Goal: Transaction & Acquisition: Purchase product/service

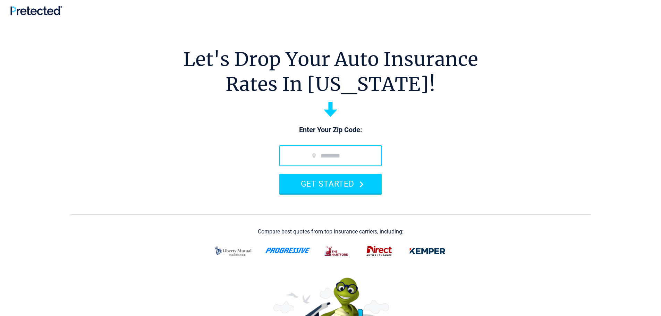
drag, startPoint x: 0, startPoint y: 0, endPoint x: 355, endPoint y: 163, distance: 390.2
click at [355, 163] on input "zip code" at bounding box center [330, 155] width 102 height 21
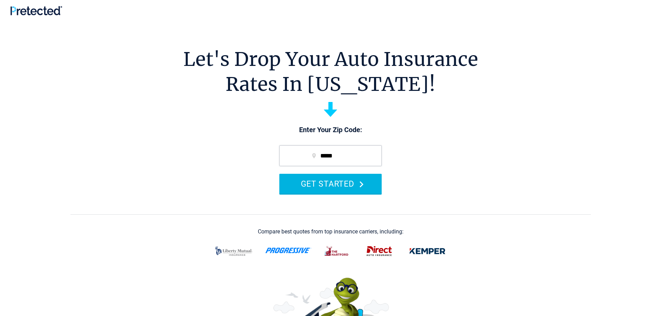
type input "*****"
click at [352, 186] on button "GET STARTED" at bounding box center [330, 184] width 102 height 20
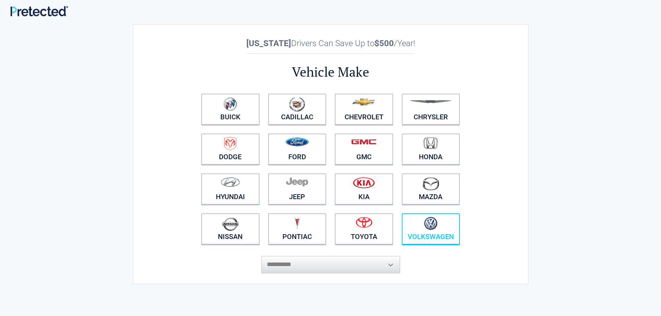
click at [427, 232] on figure at bounding box center [431, 225] width 50 height 16
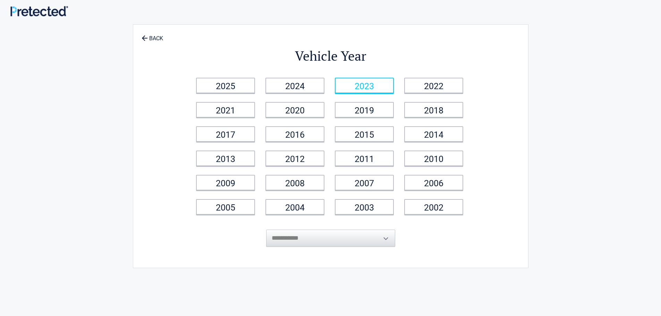
click at [362, 87] on link "2023" at bounding box center [364, 86] width 59 height 16
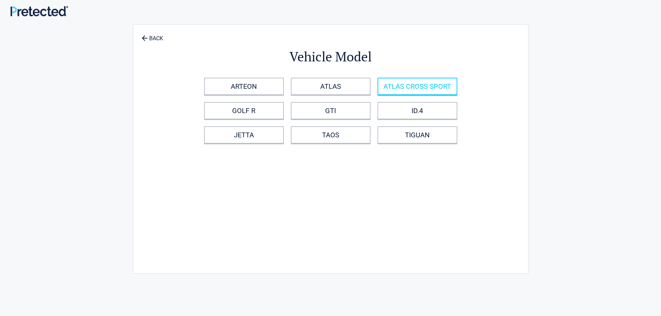
click at [397, 92] on link "ATLAS CROSS SPORT" at bounding box center [418, 86] width 80 height 17
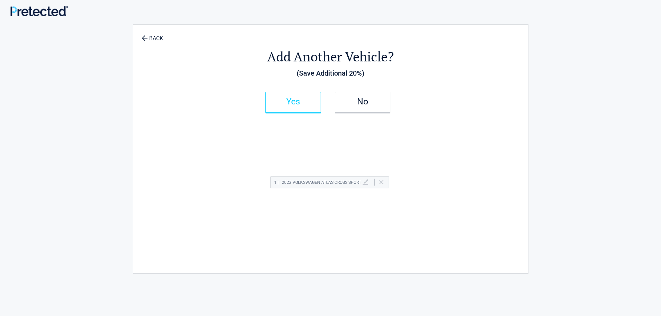
click at [299, 104] on h2 "Yes" at bounding box center [293, 101] width 41 height 5
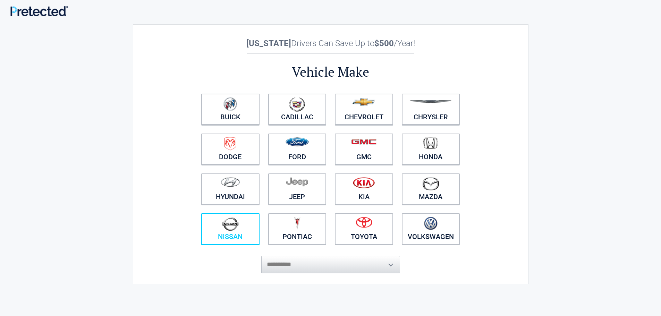
click at [244, 231] on figure at bounding box center [230, 225] width 50 height 16
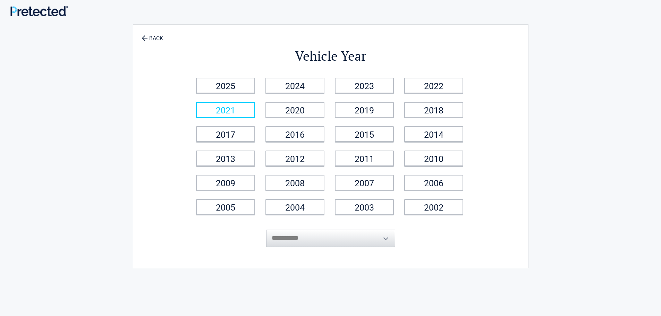
click at [236, 109] on link "2021" at bounding box center [225, 110] width 59 height 16
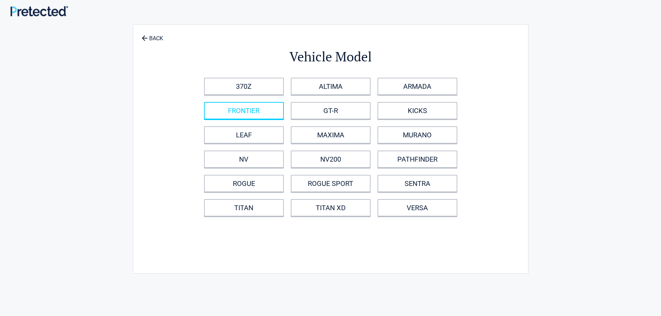
click at [269, 109] on link "FRONTIER" at bounding box center [244, 110] width 80 height 17
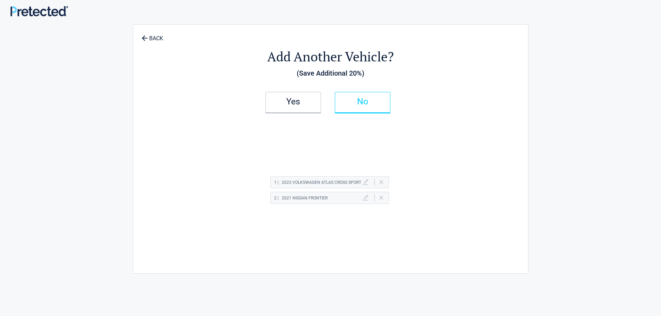
click at [369, 105] on link "No" at bounding box center [363, 102] width 56 height 21
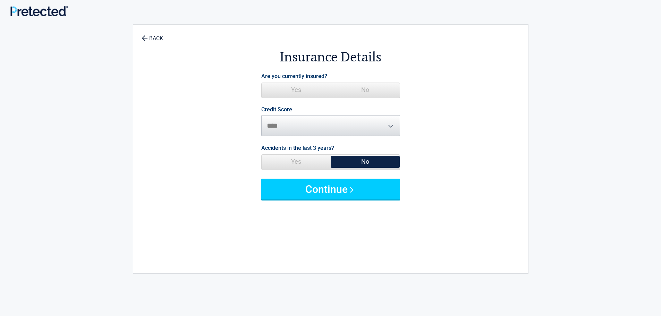
click at [298, 88] on span "Yes" at bounding box center [296, 90] width 69 height 14
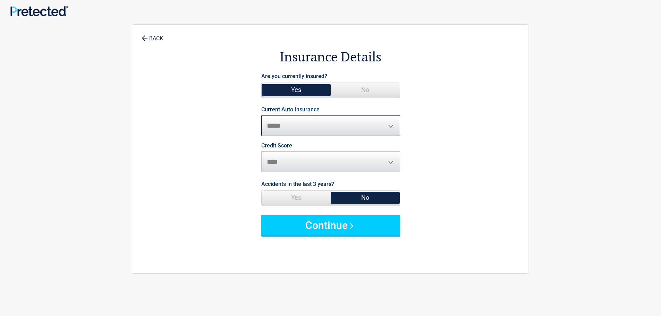
click at [325, 125] on select "**********" at bounding box center [330, 125] width 139 height 21
